Goal: Task Accomplishment & Management: Manage account settings

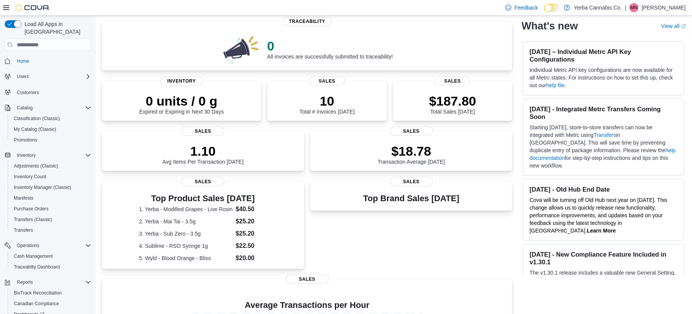
scroll to position [68, 0]
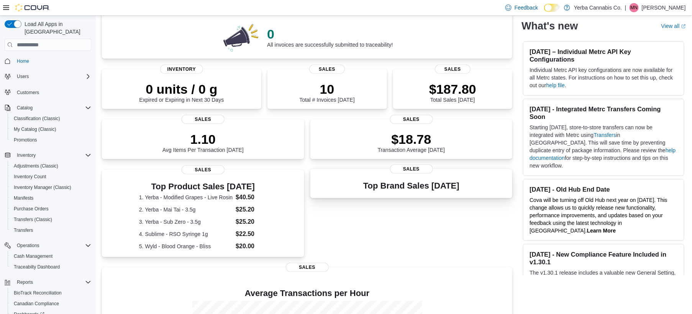
click at [360, 192] on div "Top Brand Sales Today" at bounding box center [411, 185] width 190 height 14
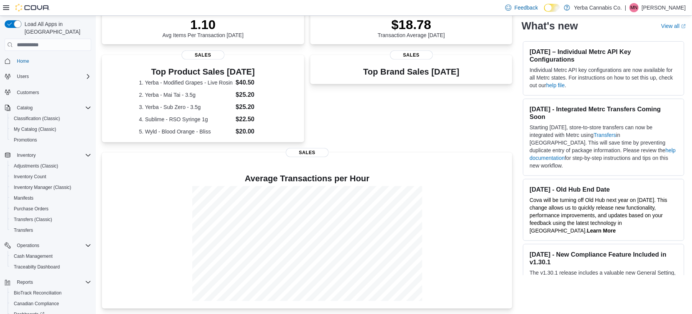
scroll to position [190, 0]
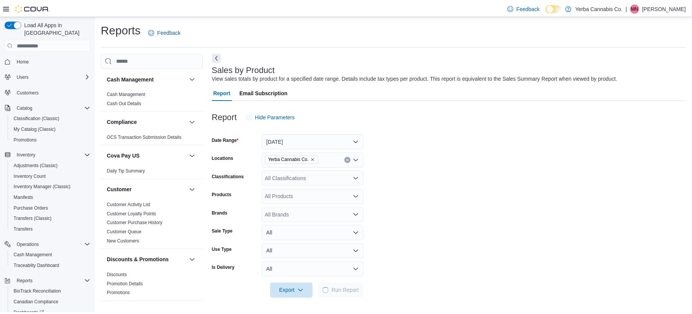
scroll to position [0, 0]
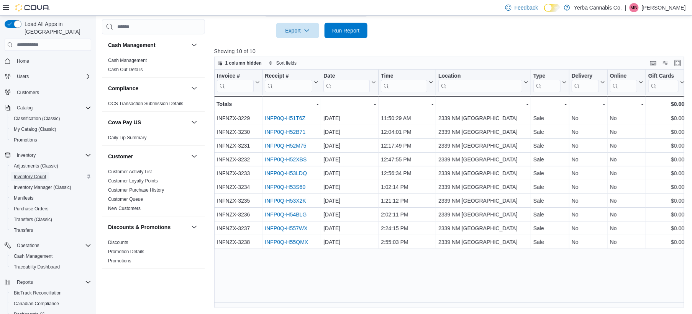
click at [40, 174] on span "Inventory Count" at bounding box center [30, 177] width 33 height 6
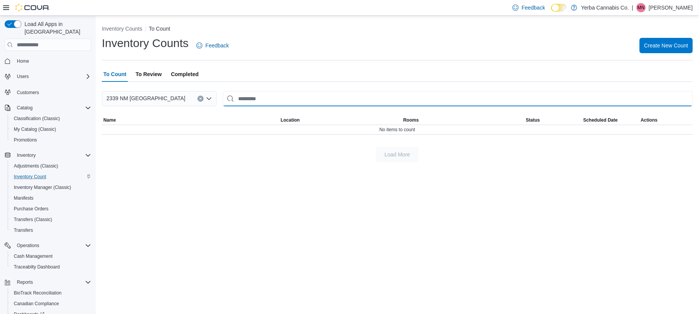
click at [240, 97] on input "This is a search bar. After typing your query, hit enter to filter the results …" at bounding box center [458, 98] width 470 height 15
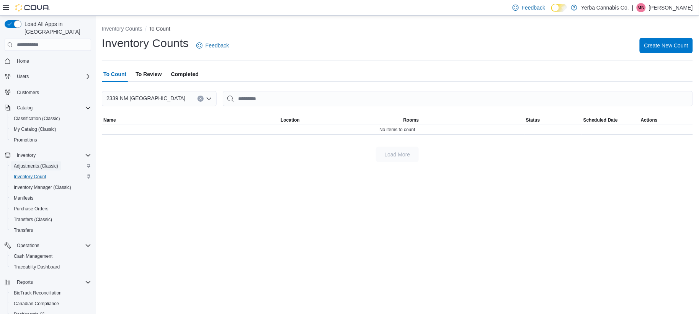
click at [21, 163] on span "Adjustments (Classic)" at bounding box center [36, 166] width 44 height 6
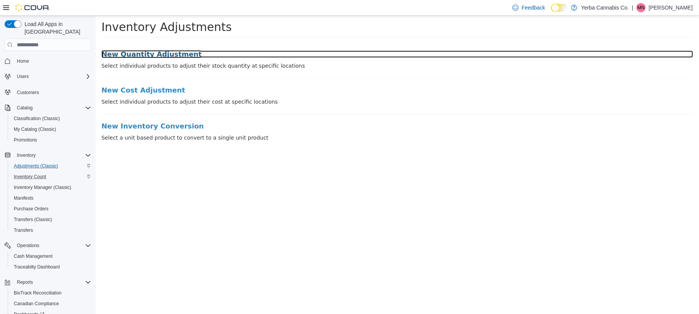
click at [116, 51] on h3 "New Quantity Adjustment" at bounding box center [397, 55] width 592 height 8
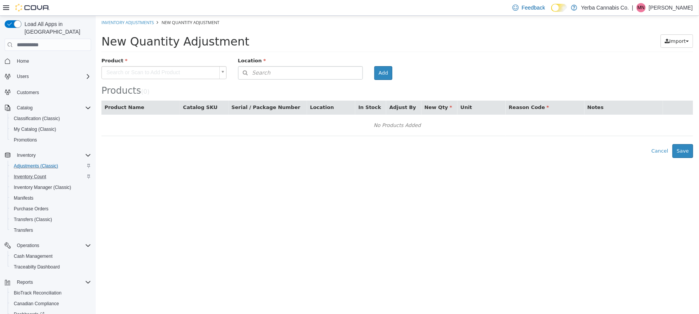
click at [208, 76] on body "× Inventory Adjustments New Quantity Adjustment New Quantity Adjustment Import …" at bounding box center [397, 87] width 604 height 142
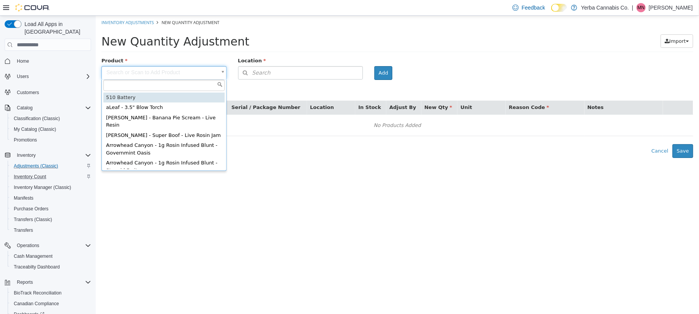
click at [260, 74] on body "× Inventory Adjustments New Quantity Adjustment New Quantity Adjustment Import …" at bounding box center [397, 87] width 604 height 142
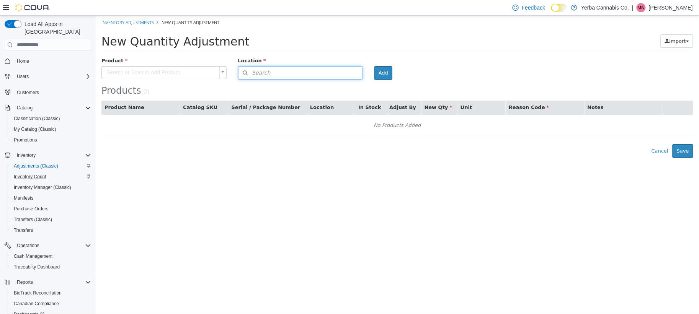
click at [268, 73] on button "Search" at bounding box center [300, 72] width 125 height 13
click at [193, 91] on div "Products ( 0 )" at bounding box center [397, 92] width 592 height 10
click at [36, 185] on span "Inventory Manager (Classic)" at bounding box center [42, 188] width 57 height 6
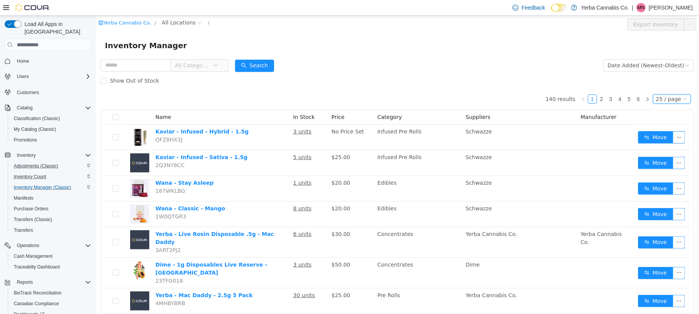
click at [678, 95] on div "25 / page" at bounding box center [672, 99] width 38 height 9
click at [668, 145] on li "50 / page" at bounding box center [666, 148] width 37 height 12
click at [643, 99] on link at bounding box center [647, 99] width 9 height 9
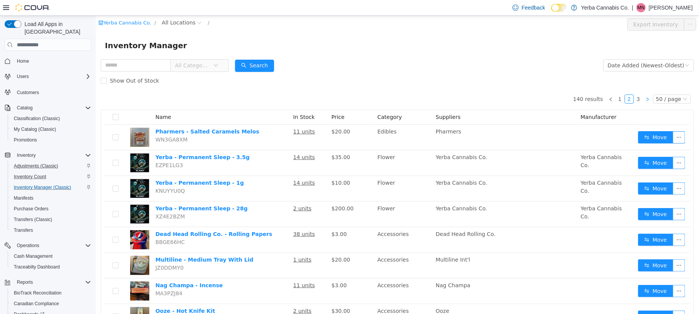
click at [643, 99] on link at bounding box center [647, 99] width 9 height 9
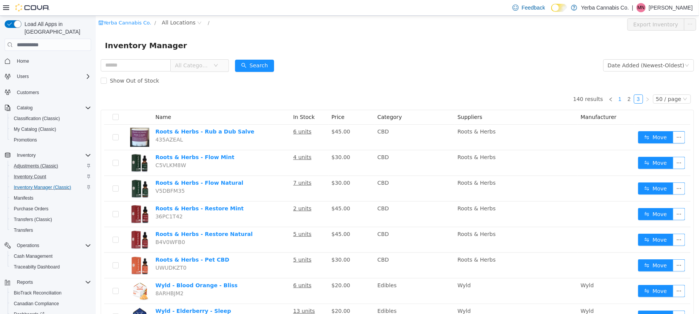
click at [617, 100] on link "1" at bounding box center [620, 99] width 8 height 8
